Goal: Transaction & Acquisition: Purchase product/service

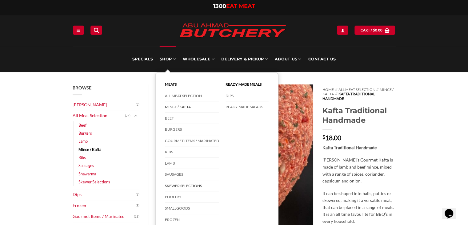
click at [193, 186] on link "Skewer Selections" at bounding box center [192, 185] width 54 height 11
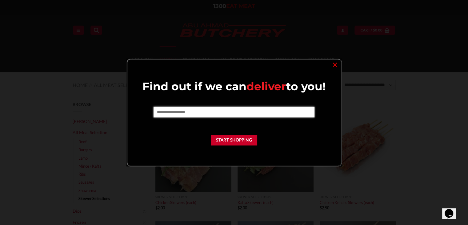
click at [209, 111] on input "text" at bounding box center [234, 111] width 161 height 10
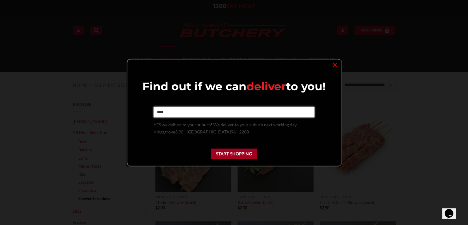
type input "****"
click at [226, 154] on button "Start Shopping" at bounding box center [234, 153] width 47 height 11
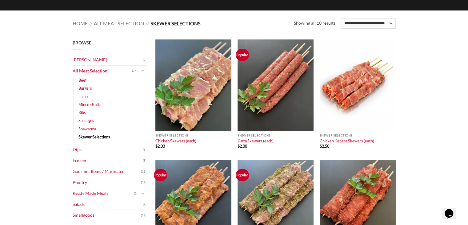
scroll to position [92, 0]
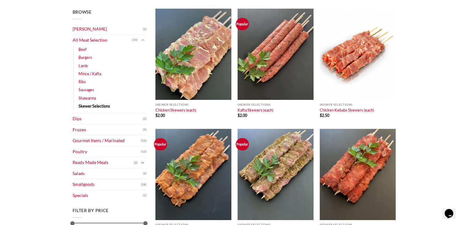
click at [144, 162] on icon "Toggle" at bounding box center [142, 163] width 3 height 6
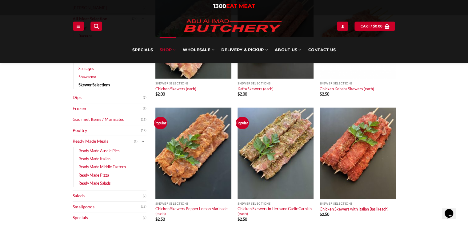
scroll to position [154, 0]
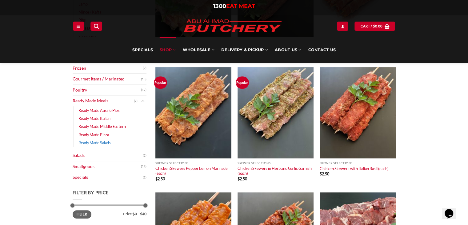
click at [98, 140] on link "Ready Made Salads" at bounding box center [94, 142] width 32 height 8
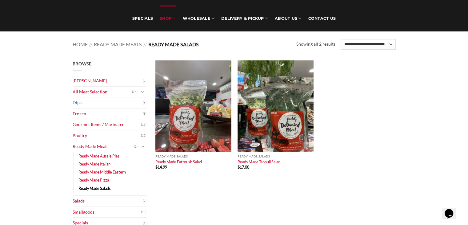
scroll to position [92, 0]
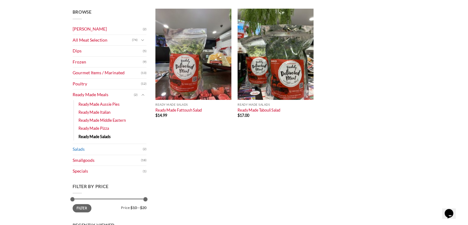
click at [75, 148] on link "Salads" at bounding box center [108, 149] width 70 height 11
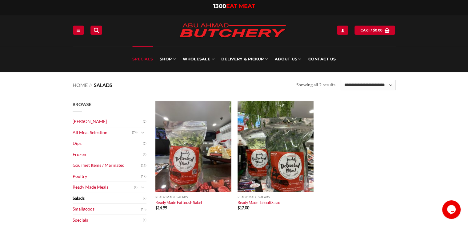
click at [139, 58] on link "Specials" at bounding box center [142, 59] width 21 height 26
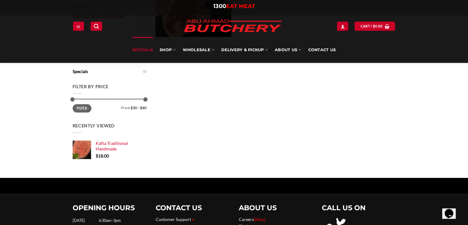
scroll to position [154, 0]
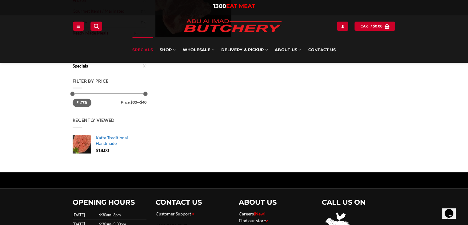
click at [80, 142] on img at bounding box center [82, 144] width 18 height 18
